Goal: Transaction & Acquisition: Purchase product/service

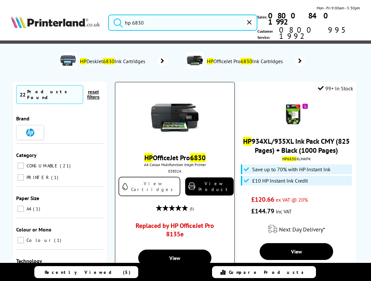
type input "hp 6830"
click at [140, 177] on link "View Cartridges" at bounding box center [149, 186] width 62 height 19
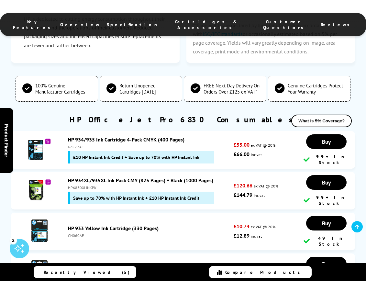
drag, startPoint x: 86, startPoint y: 150, endPoint x: 67, endPoint y: 150, distance: 19.7
click at [67, 150] on div "HP 934/935 Ink Cartridge 4-Pack CMYK (400 Pages) 6ZC72AE £10 HP Instant Ink Cre…" at bounding box center [149, 149] width 169 height 27
copy div "6ZC72AE"
